Goal: Task Accomplishment & Management: Manage account settings

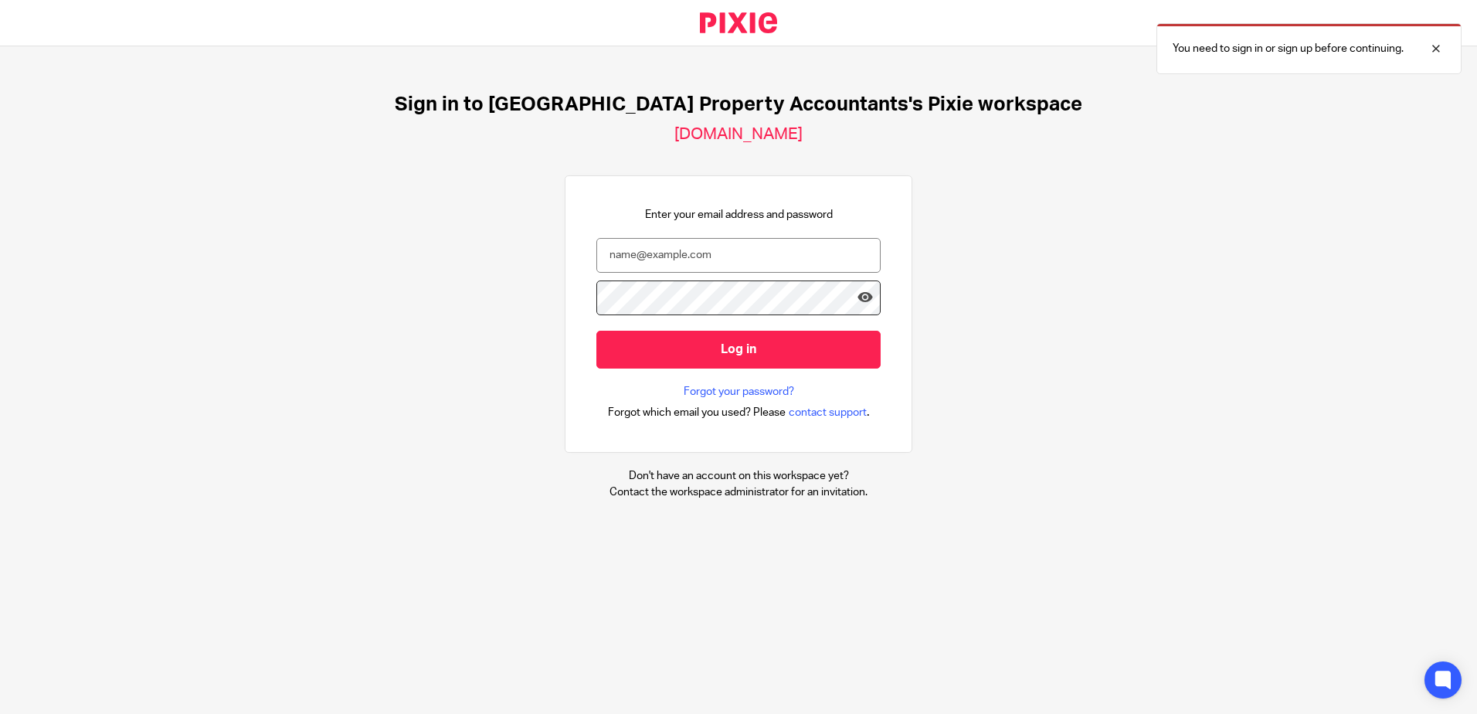
type input "[EMAIL_ADDRESS][DOMAIN_NAME]"
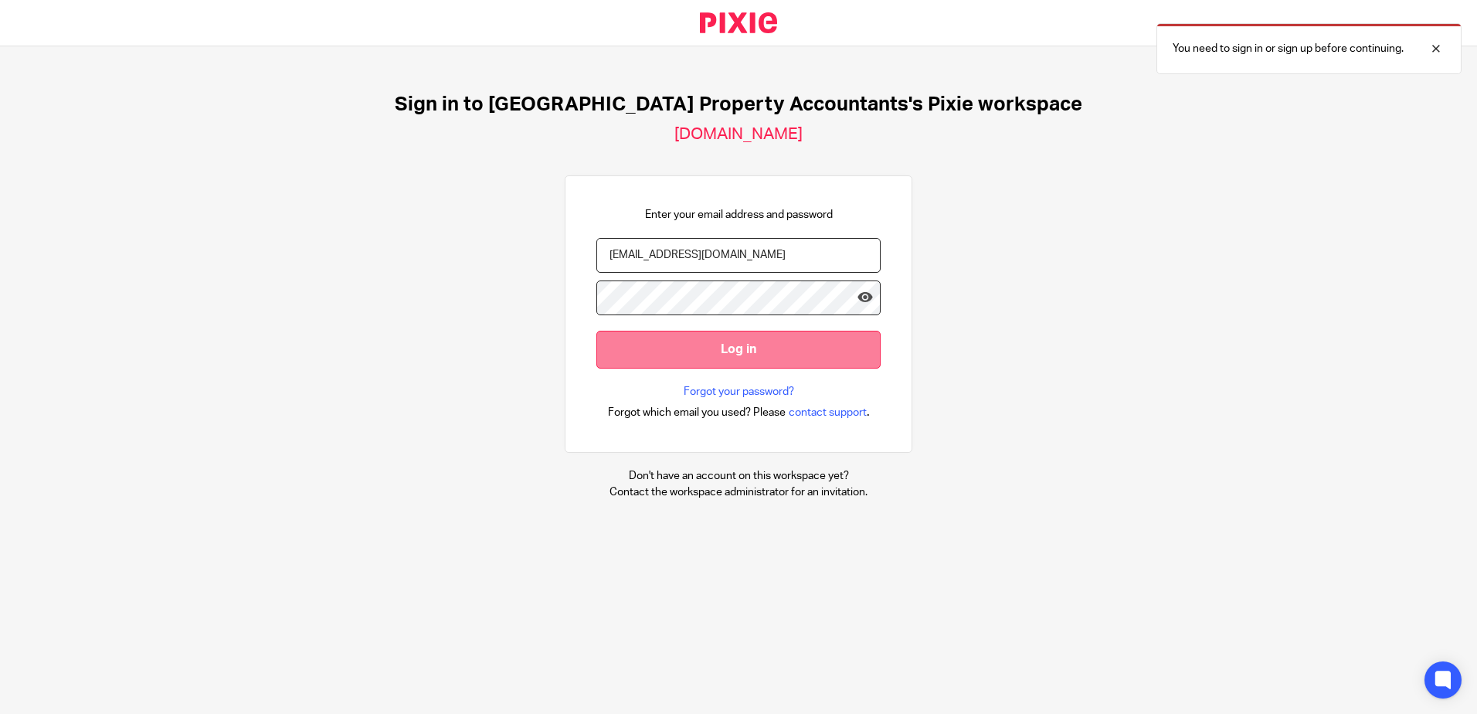
click at [778, 364] on input "Log in" at bounding box center [738, 350] width 284 height 38
